Goal: Information Seeking & Learning: Learn about a topic

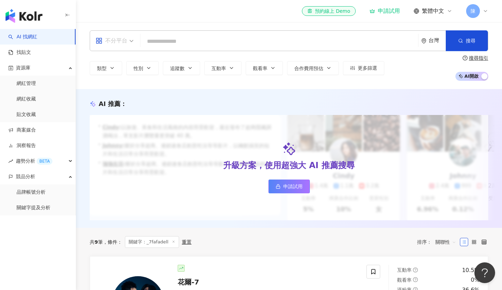
click at [119, 39] on div "不分平台" at bounding box center [112, 40] width 32 height 11
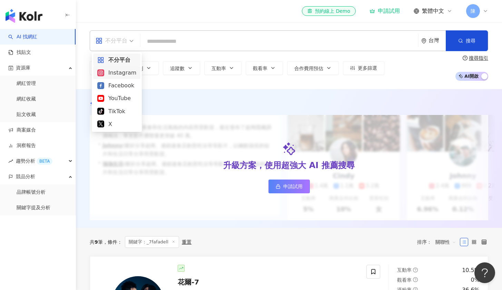
click at [117, 71] on div "Instagram" at bounding box center [116, 72] width 39 height 9
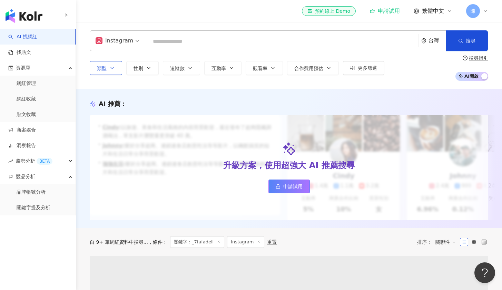
click at [116, 68] on button "類型" at bounding box center [106, 68] width 32 height 14
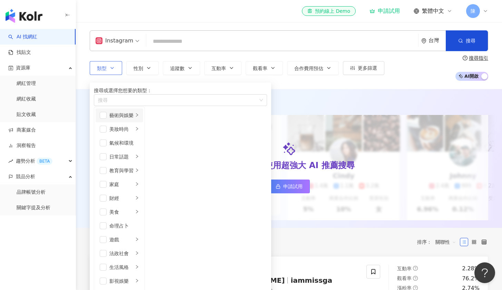
click at [116, 119] on div "藝術與娛樂" at bounding box center [121, 115] width 24 height 8
click at [184, 147] on div "繪畫" at bounding box center [172, 143] width 24 height 8
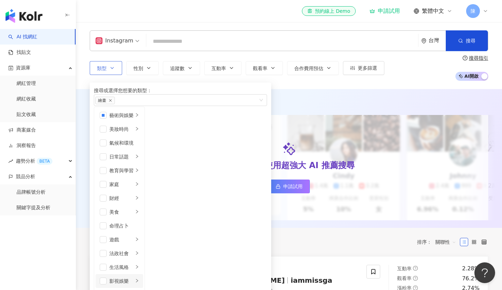
scroll to position [119, 0]
click at [131, 263] on div "生活風格" at bounding box center [121, 267] width 24 height 8
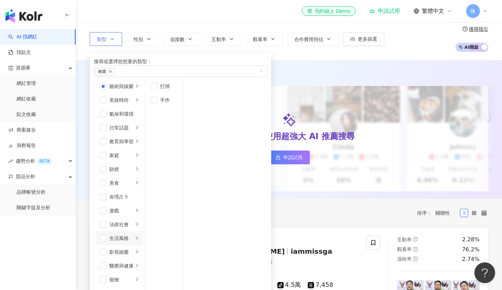
scroll to position [145, 0]
click at [143, 245] on li "影視娛樂" at bounding box center [120, 252] width 48 height 14
click at [130, 234] on div "生活風格" at bounding box center [121, 238] width 24 height 8
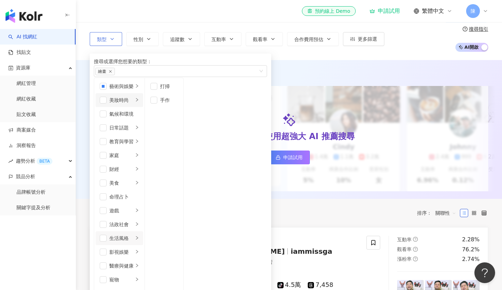
click at [133, 104] on div "美妝時尚" at bounding box center [121, 100] width 24 height 8
click at [130, 134] on li "日常話題" at bounding box center [120, 128] width 48 height 14
click at [133, 145] on div "教育與學習" at bounding box center [121, 142] width 24 height 8
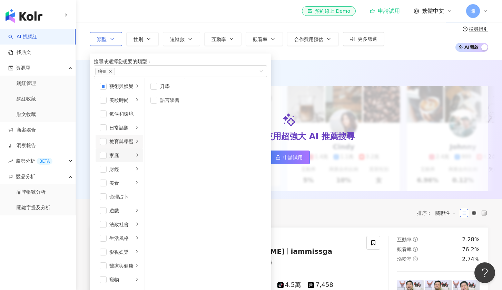
click at [140, 162] on li "家庭" at bounding box center [120, 155] width 48 height 14
click at [140, 176] on li "美食" at bounding box center [120, 183] width 48 height 14
click at [182, 93] on li "飲料" at bounding box center [164, 86] width 36 height 14
click at [324, 72] on div "AI 推薦 ：" at bounding box center [289, 74] width 398 height 9
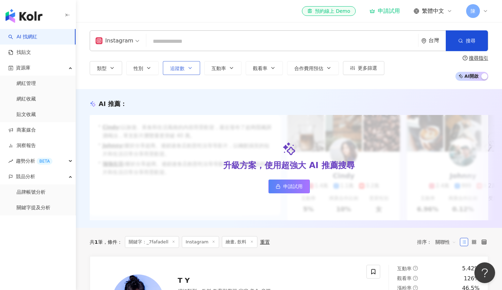
click at [184, 66] on button "追蹤數" at bounding box center [181, 68] width 37 height 14
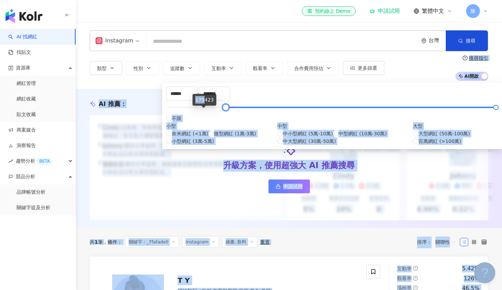
drag, startPoint x: 172, startPoint y: 112, endPoint x: 203, endPoint y: 100, distance: 33.6
click at [203, 100] on body "AI 找網紅 找貼文 資源庫 網紅管理 網紅收藏 貼文收藏 商案媒合 洞察報告 趨勢分析 BETA 競品分析 品牌帳號分析 關鍵字提及分析 el-icon-c…" at bounding box center [251, 145] width 502 height 290
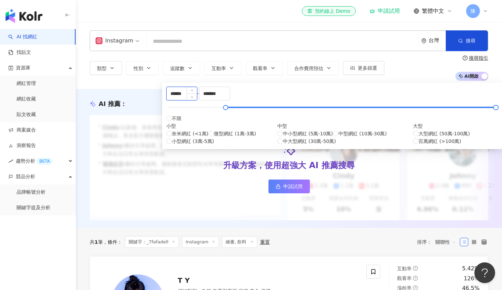
click at [197, 93] on input "******" at bounding box center [182, 93] width 30 height 13
type input "*****"
click at [420, 69] on div "類型 性別 追蹤數 互動率 觀看率 合作費用預估 更多篩選 ***** - ******* 不限 小型 奈米網紅 (<1萬) 微型網紅 (1萬-3萬) 小型網…" at bounding box center [289, 68] width 398 height 26
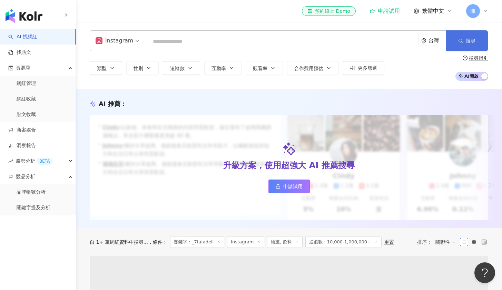
click at [467, 40] on span "搜尋" at bounding box center [471, 41] width 10 height 6
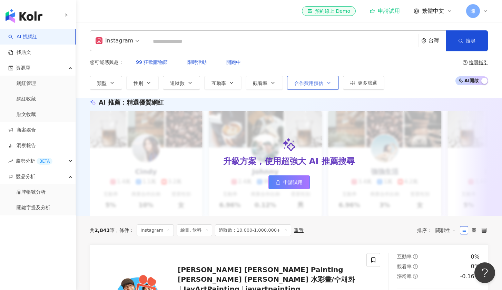
click at [316, 80] on span "合作費用預估" at bounding box center [308, 83] width 29 height 6
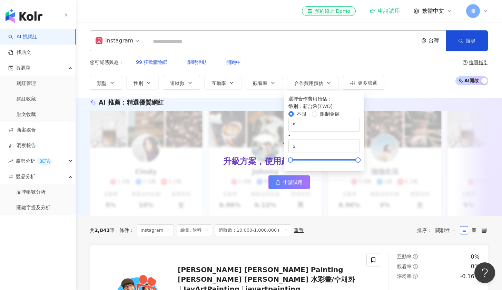
click at [321, 114] on div "不限 限制金額 $ * - $ *******" at bounding box center [323, 136] width 71 height 52
click at [318, 110] on label "限制金額" at bounding box center [327, 114] width 30 height 8
click at [341, 127] on input "*" at bounding box center [326, 125] width 59 height 8
type input "*****"
click at [356, 142] on input "*******" at bounding box center [326, 146] width 59 height 8
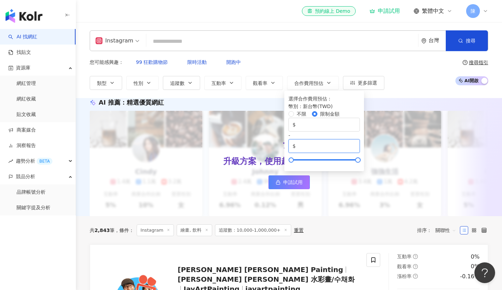
drag, startPoint x: 400, startPoint y: 123, endPoint x: 373, endPoint y: 124, distance: 27.3
click at [360, 139] on span "$ *******" at bounding box center [323, 146] width 71 height 14
type input "******"
click at [322, 125] on input "*****" at bounding box center [326, 125] width 59 height 8
type input "*"
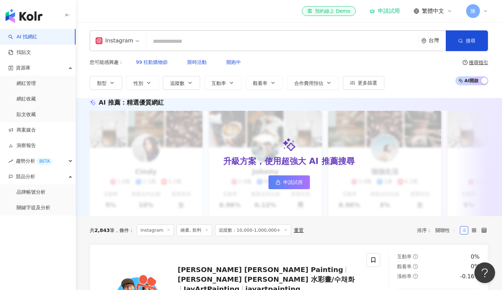
click at [431, 66] on div "您可能感興趣： 99 狂歡購物節 限時活動 開跑中 類型 性別 追蹤數 互動率 觀看率 合作費用預估 更多篩選 ***** - ******* 不限 小型 奈…" at bounding box center [289, 72] width 398 height 34
click at [469, 48] on button "搜尋" at bounding box center [467, 40] width 42 height 21
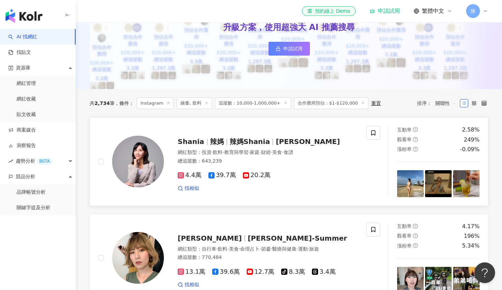
scroll to position [184, 0]
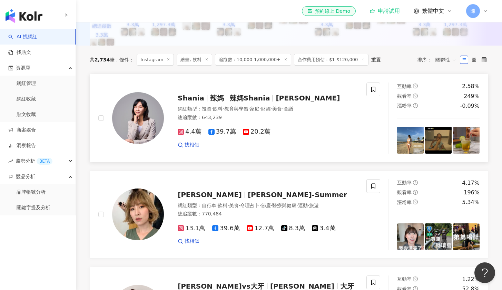
click at [130, 136] on img at bounding box center [138, 118] width 52 height 52
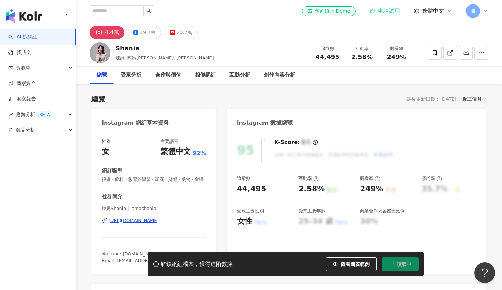
click at [118, 47] on div "Shania" at bounding box center [165, 48] width 98 height 9
drag, startPoint x: 115, startPoint y: 49, endPoint x: 137, endPoint y: 50, distance: 22.1
click at [137, 50] on div "Shania 辣媽, 辣媽[PERSON_NAME], [PERSON_NAME] 追蹤數 44,495 互動率 2.58% 觀看率 249%" at bounding box center [289, 52] width 426 height 27
copy div "Shania"
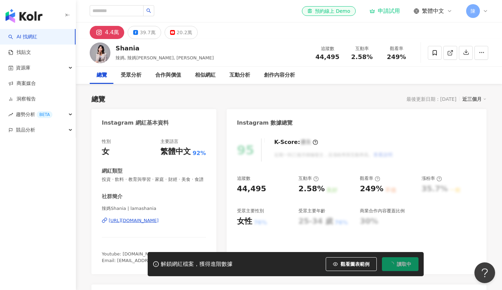
click at [30, 11] on img "button" at bounding box center [24, 16] width 37 height 14
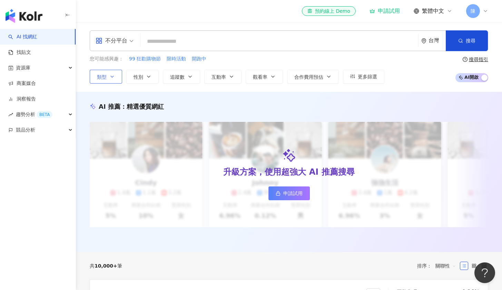
click at [107, 77] on button "類型" at bounding box center [106, 77] width 32 height 14
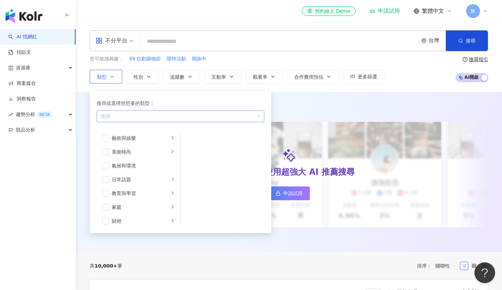
click at [125, 117] on div "button" at bounding box center [177, 115] width 158 height 5
type input "*"
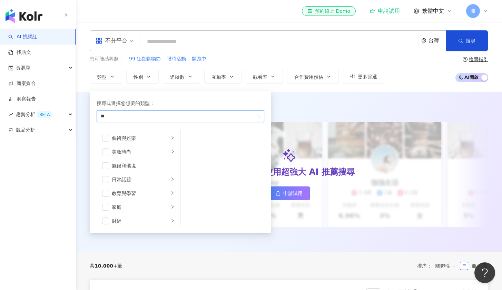
type input "*"
click at [137, 149] on div "美妝時尚" at bounding box center [140, 152] width 57 height 8
drag, startPoint x: 125, startPoint y: 190, endPoint x: 127, endPoint y: 183, distance: 7.0
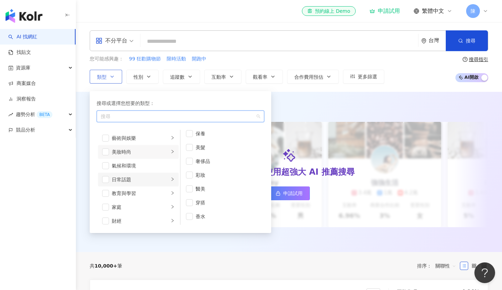
click at [127, 183] on ul "藝術與娛樂 美妝時尚 氣候和環境 日常話題 教育與學習 家庭 財經 美食 命理占卜 遊戲 法政社會 生活風格 影視娛樂 醫療與健康 寵物 攝影 感情 宗教 促…" at bounding box center [139, 177] width 84 height 95
click at [136, 181] on div "日常話題" at bounding box center [140, 180] width 57 height 8
click at [145, 191] on div "教育與學習" at bounding box center [140, 193] width 57 height 8
click at [131, 200] on li "家庭" at bounding box center [138, 207] width 81 height 14
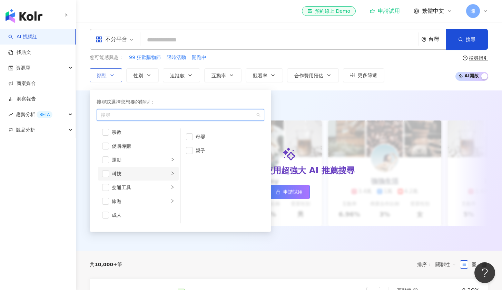
scroll to position [239, 0]
click at [144, 170] on div "科技" at bounding box center [140, 174] width 57 height 8
click at [191, 137] on span "button" at bounding box center [189, 136] width 7 height 7
click at [191, 147] on span "button" at bounding box center [189, 150] width 7 height 7
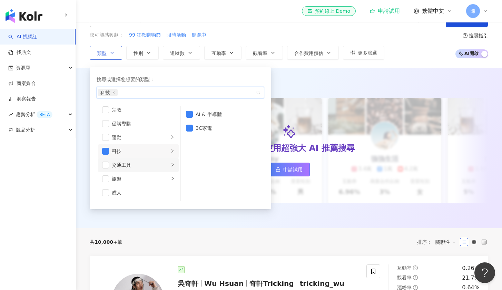
scroll to position [25, 0]
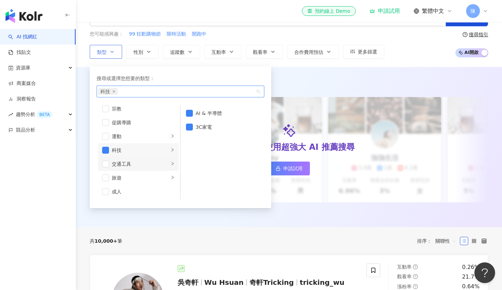
click at [121, 168] on li "交通工具" at bounding box center [138, 164] width 81 height 14
click at [196, 111] on div "汽車" at bounding box center [227, 113] width 63 height 8
click at [123, 150] on div "影視娛樂" at bounding box center [140, 154] width 57 height 8
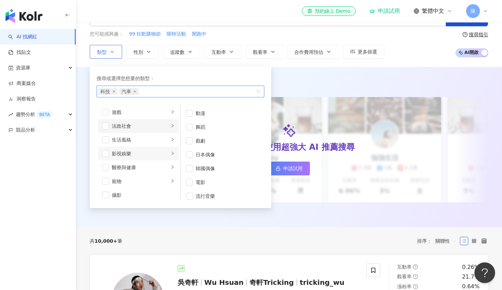
click at [136, 132] on li "法政社會" at bounding box center [138, 126] width 81 height 14
click at [155, 138] on div "生活風格" at bounding box center [140, 140] width 57 height 8
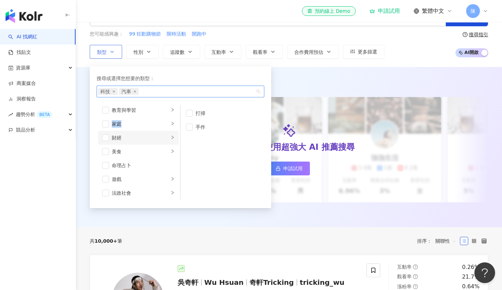
scroll to position [58, 0]
click at [132, 144] on li "財經" at bounding box center [138, 138] width 81 height 14
click at [107, 138] on span "button" at bounding box center [105, 137] width 7 height 7
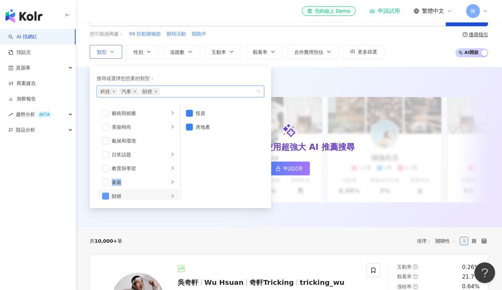
scroll to position [0, 0]
click at [363, 70] on div "AI 推薦 ： 精選優質網紅 升級方案，使用超強大 AI 推薦搜尋 申請試用 Cindy 1.4萬 1.1萬 3.2萬 互動率 5% 商業合作比例 10% 受…" at bounding box center [289, 147] width 426 height 160
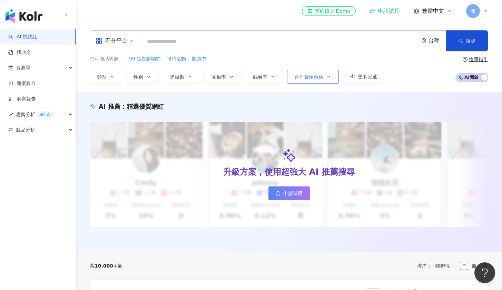
click at [307, 80] on button "合作費用預估" at bounding box center [313, 77] width 52 height 14
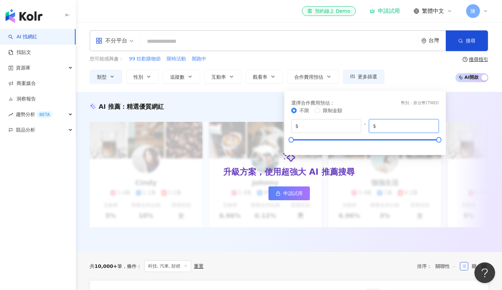
click at [400, 124] on input "*******" at bounding box center [405, 126] width 57 height 8
type input "*****"
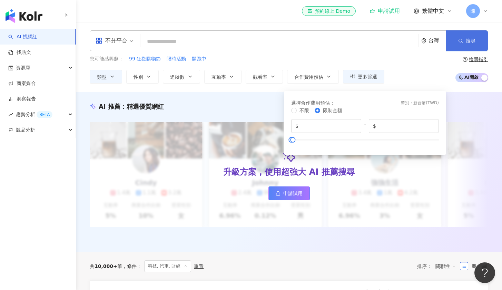
click at [467, 42] on span "搜尋" at bounding box center [471, 41] width 10 height 6
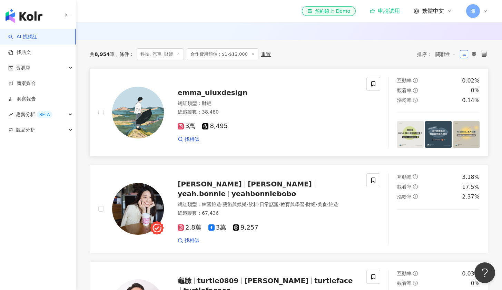
scroll to position [205, 0]
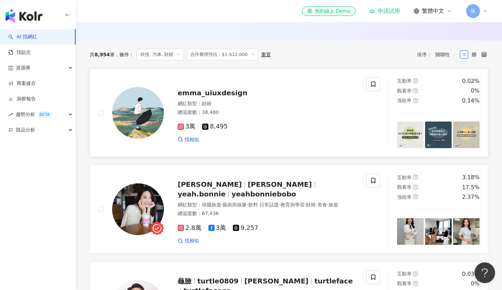
click at [247, 74] on link "emma_uiuxdesign 網紅類型 ： 財經 總追蹤數 ： 38,480 3萬 8,495 找相似 互動率 0.02% 觀看率 0% 漲粉率 0.14%" at bounding box center [289, 113] width 398 height 88
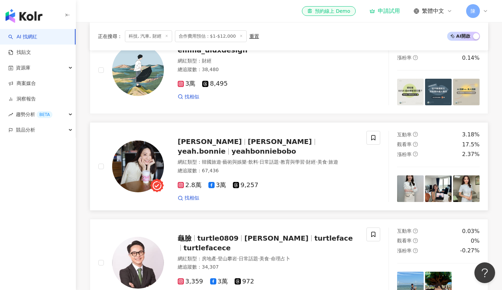
scroll to position [257, 0]
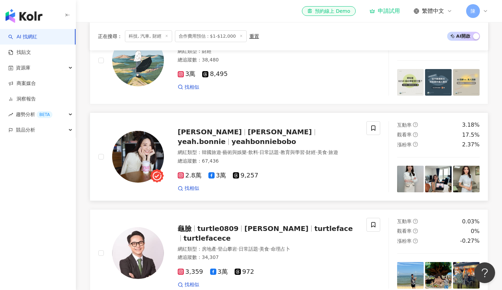
click at [213, 130] on span "[PERSON_NAME]" at bounding box center [213, 132] width 70 height 8
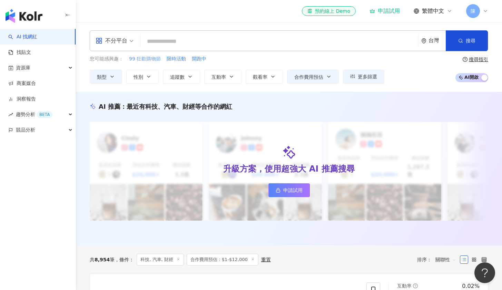
scroll to position [0, 0]
click at [106, 75] on span "類型" at bounding box center [102, 77] width 10 height 6
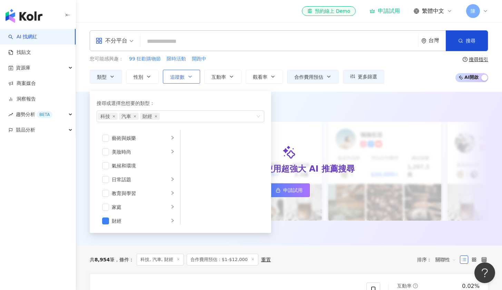
click at [181, 79] on button "追蹤數" at bounding box center [181, 77] width 37 height 14
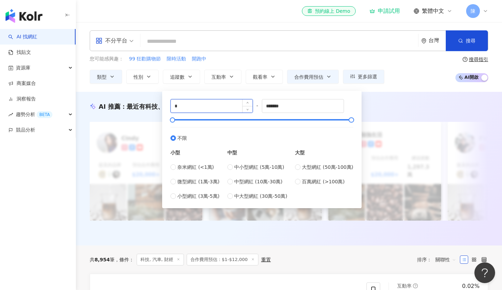
click at [182, 112] on input "*" at bounding box center [212, 105] width 82 height 13
type input "*****"
click at [427, 70] on div "您可能感興趣： 99 狂歡購物節 限時活動 開跑中 類型 性別 追蹤數 互動率 觀看率 合作費用預估 更多篩選 選擇合作費用預估 ： 幣別 ： 新台幣 ( T…" at bounding box center [289, 69] width 398 height 28
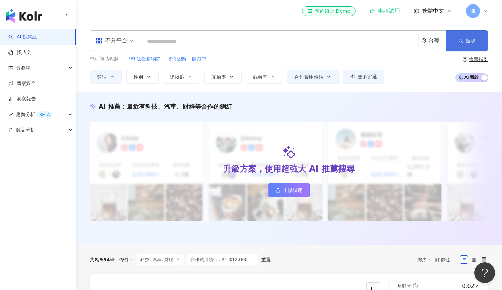
click at [463, 50] on button "搜尋" at bounding box center [467, 40] width 42 height 21
click at [115, 70] on button "類型" at bounding box center [106, 77] width 32 height 14
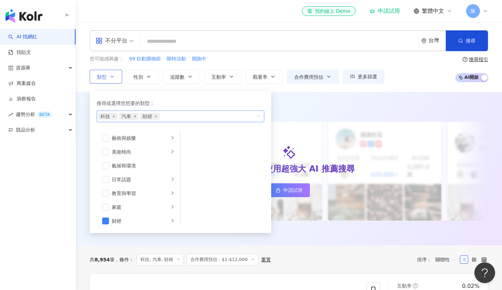
click at [134, 115] on icon "close" at bounding box center [134, 116] width 3 height 3
click at [116, 116] on span "科技" at bounding box center [108, 116] width 20 height 7
click at [114, 116] on icon "close" at bounding box center [113, 116] width 3 height 3
click at [108, 138] on span "button" at bounding box center [105, 137] width 7 height 7
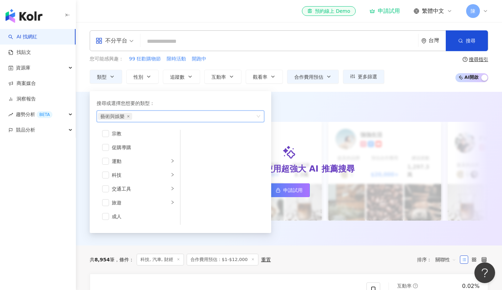
scroll to position [239, 0]
click at [465, 36] on button "搜尋" at bounding box center [467, 40] width 42 height 21
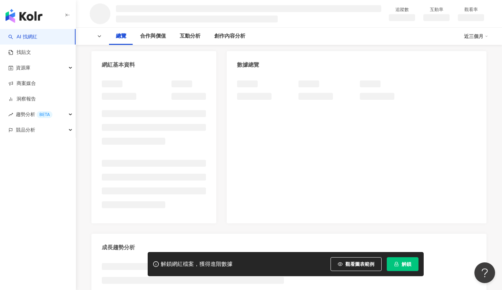
scroll to position [54, 0]
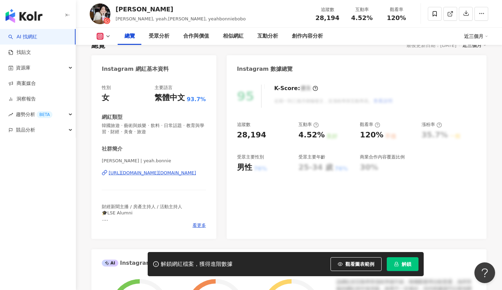
scroll to position [319, 0]
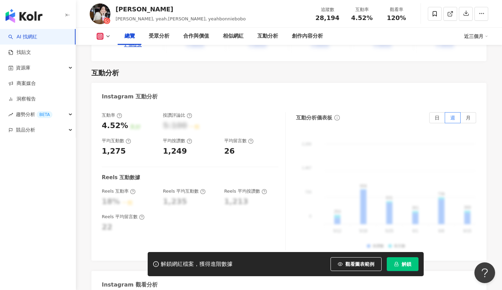
scroll to position [504, 0]
